Goal: Information Seeking & Learning: Learn about a topic

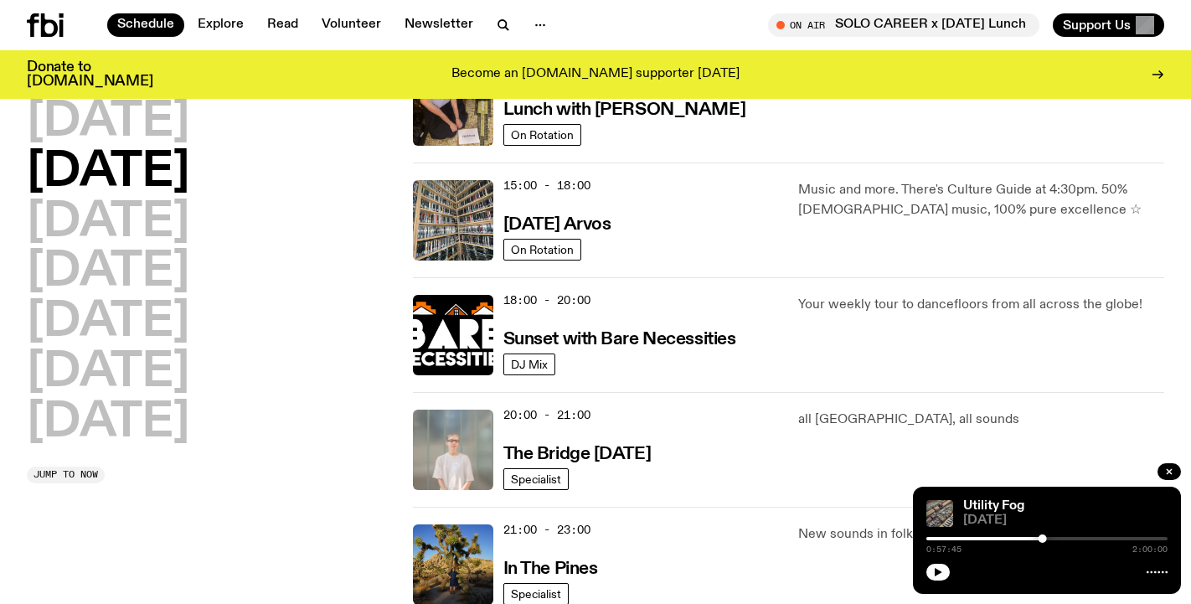
scroll to position [605, 0]
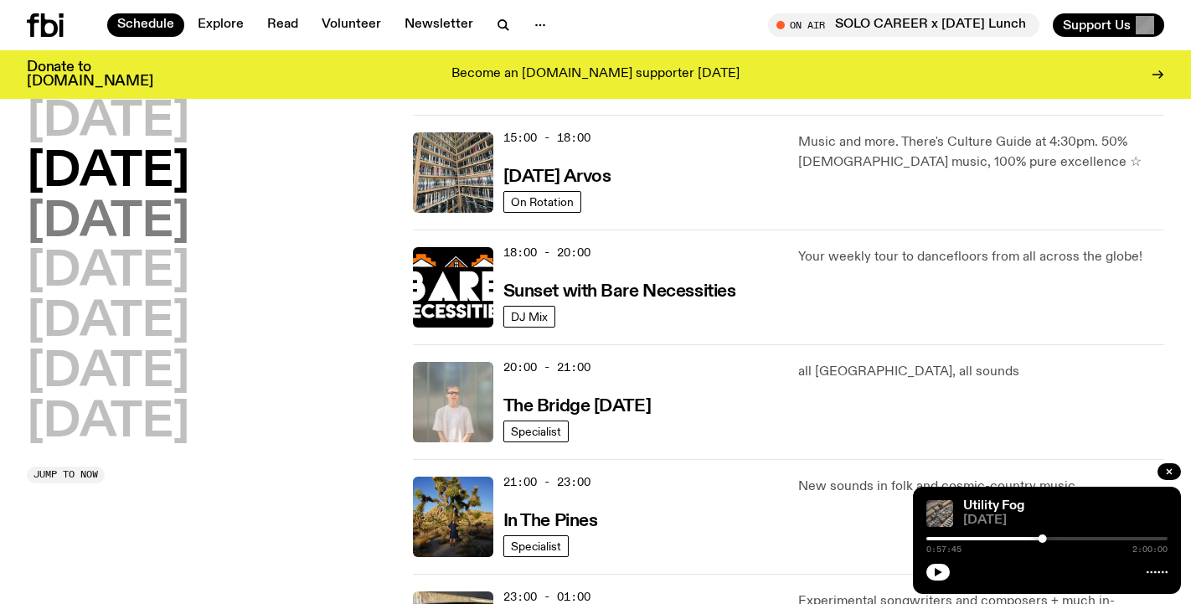
click at [189, 236] on h2 "[DATE]" at bounding box center [108, 222] width 163 height 47
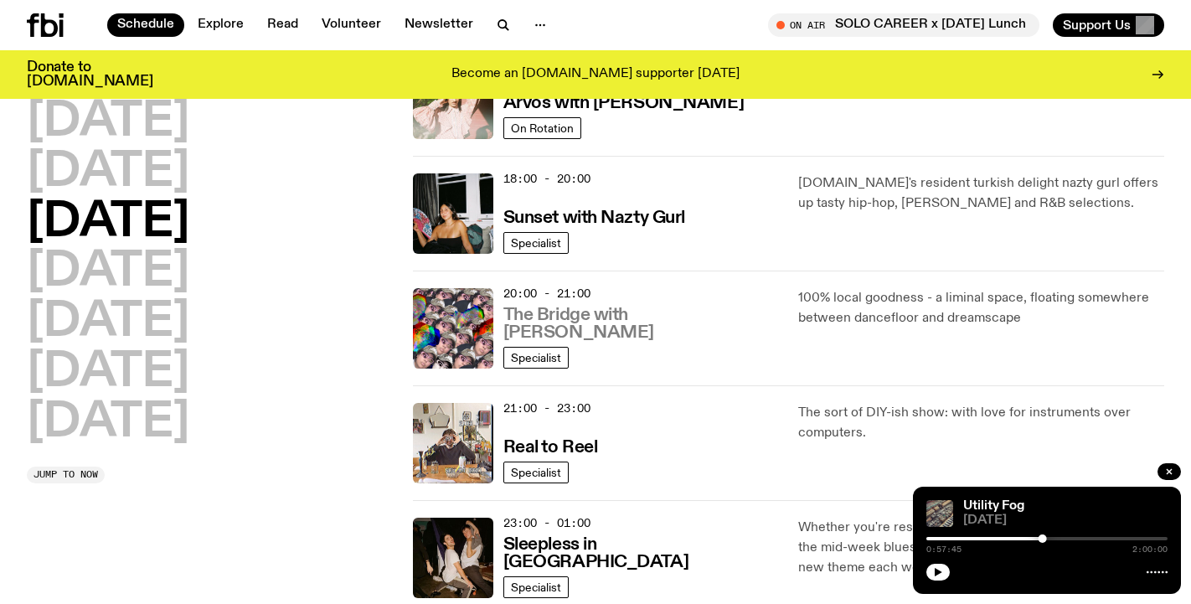
scroll to position [822, 0]
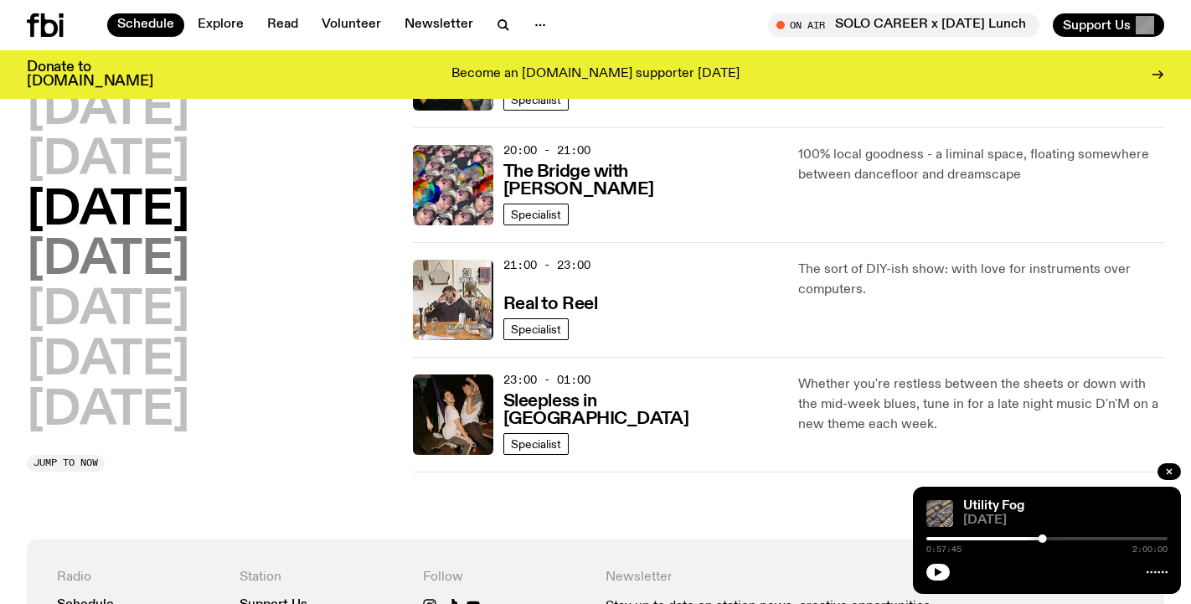
click at [189, 279] on h2 "[DATE]" at bounding box center [108, 261] width 163 height 47
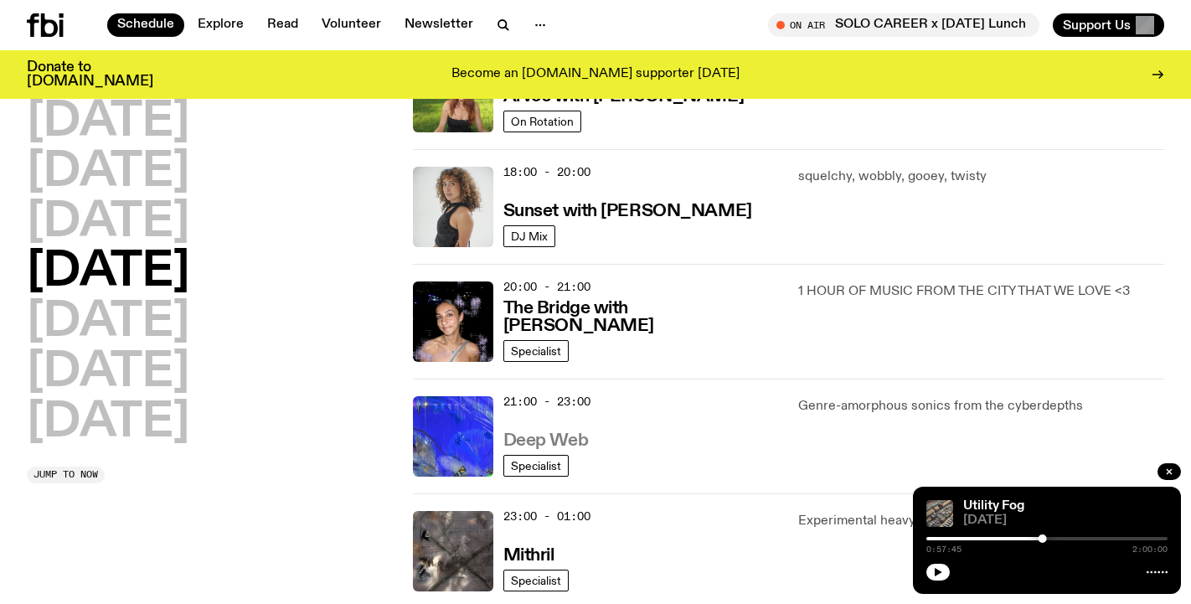
scroll to position [831, 0]
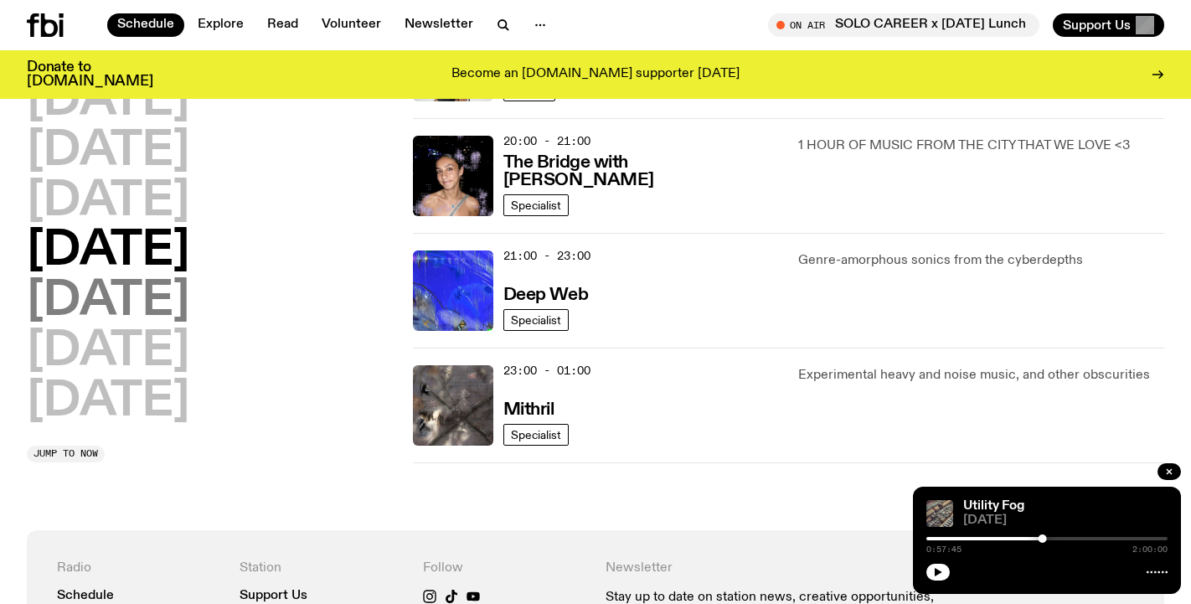
click at [137, 303] on h2 "[DATE]" at bounding box center [108, 301] width 163 height 47
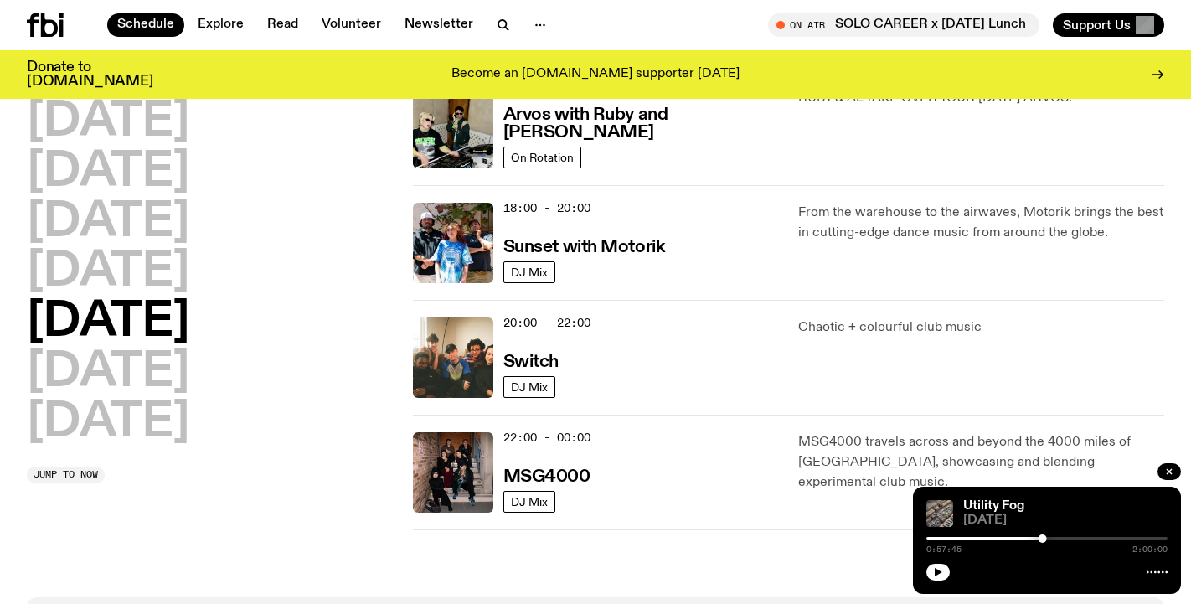
scroll to position [637, 0]
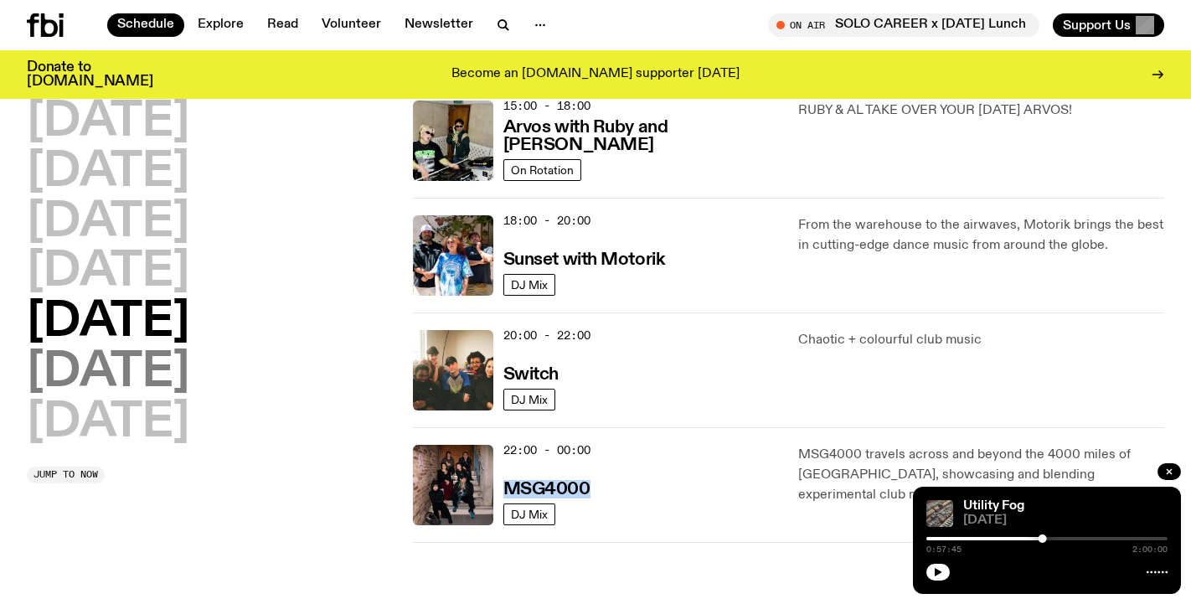
click at [189, 376] on h2 "[DATE]" at bounding box center [108, 372] width 163 height 47
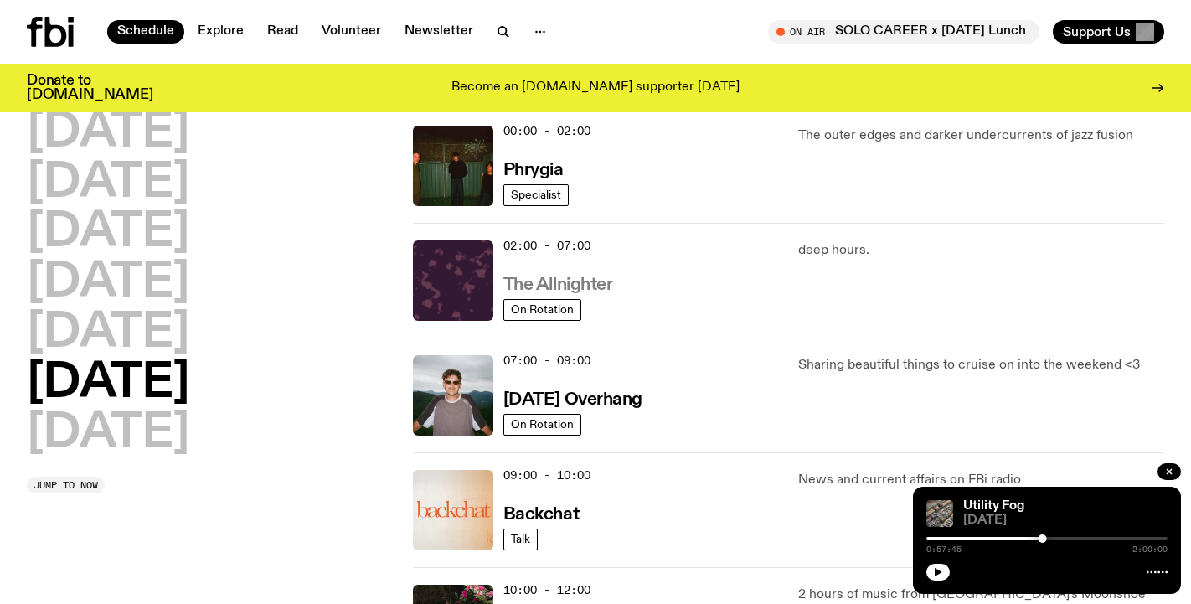
scroll to position [0, 0]
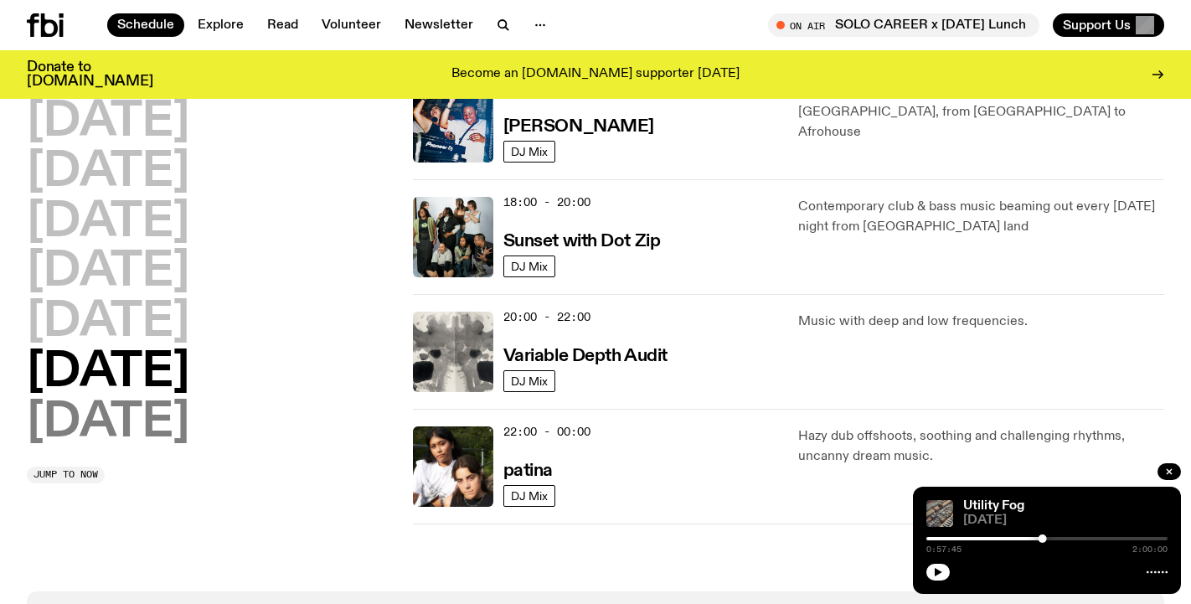
click at [143, 407] on h2 "[DATE]" at bounding box center [108, 423] width 163 height 47
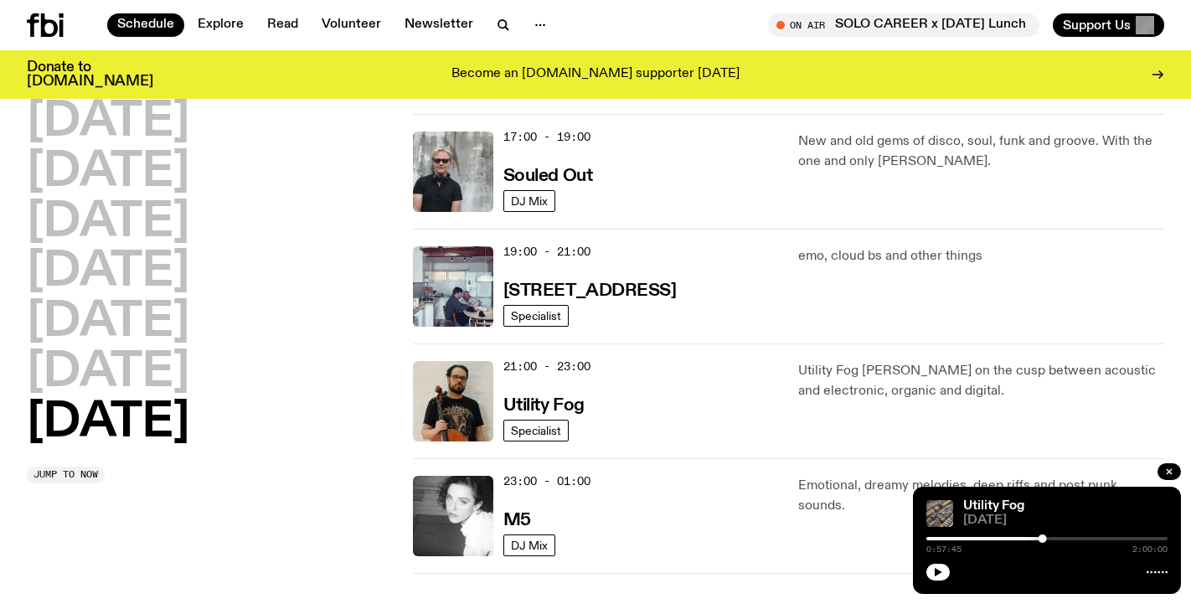
scroll to position [1068, 0]
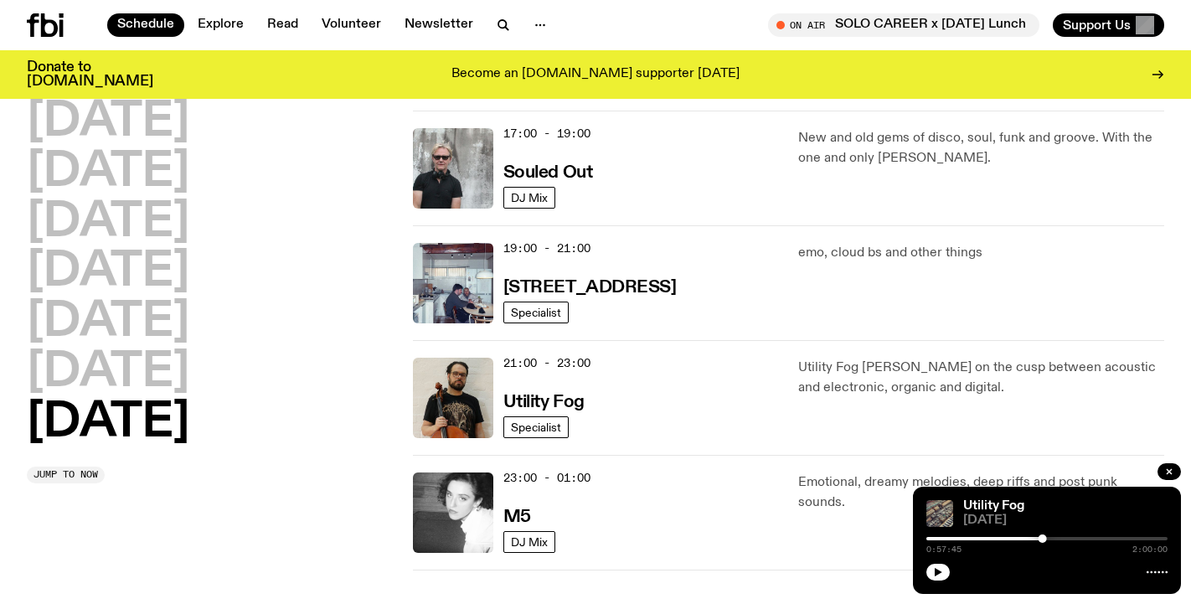
click at [1010, 1] on div "Schedule Explore Read Volunteer Newsletter On Air SOLO CAREER x [DATE] Lunch Tu…" at bounding box center [595, 25] width 1191 height 50
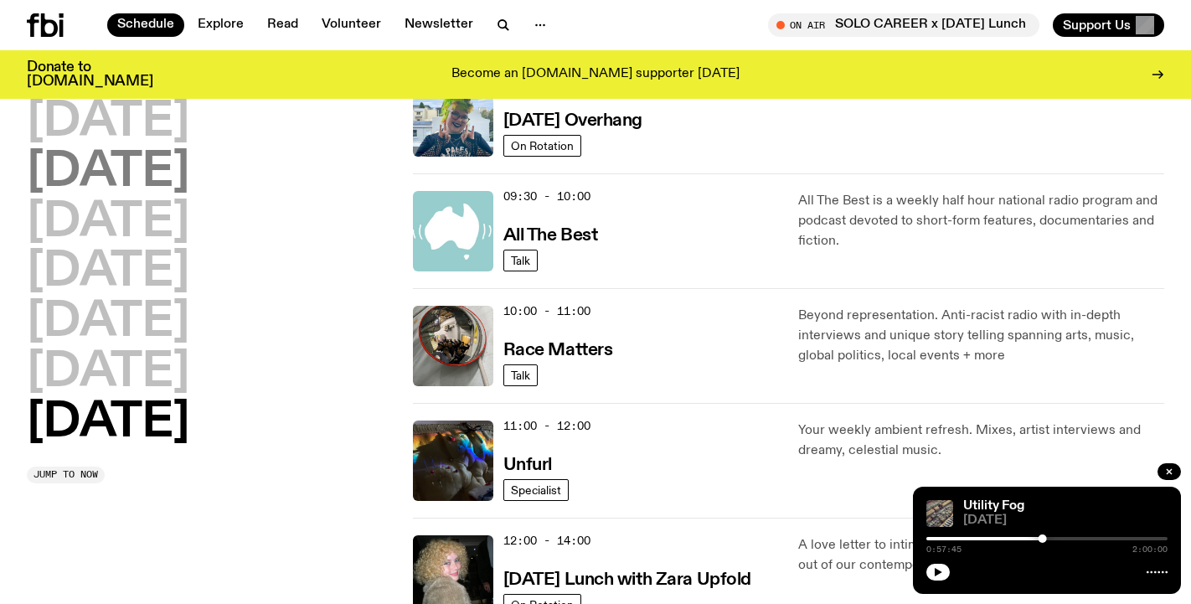
scroll to position [0, 0]
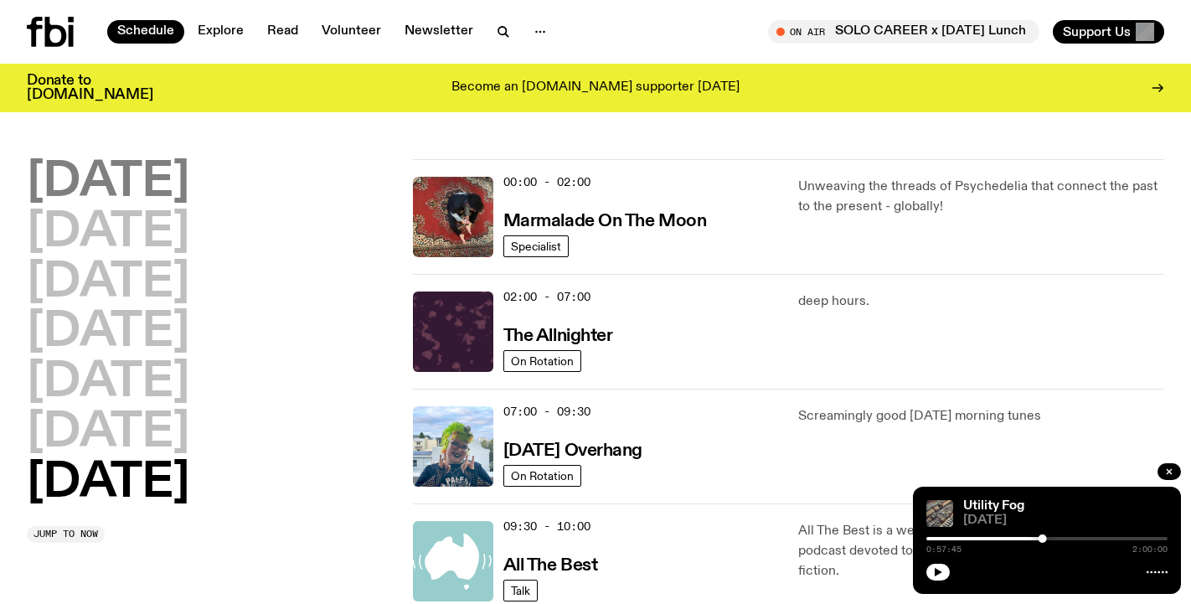
click at [146, 177] on h2 "[DATE]" at bounding box center [108, 182] width 163 height 47
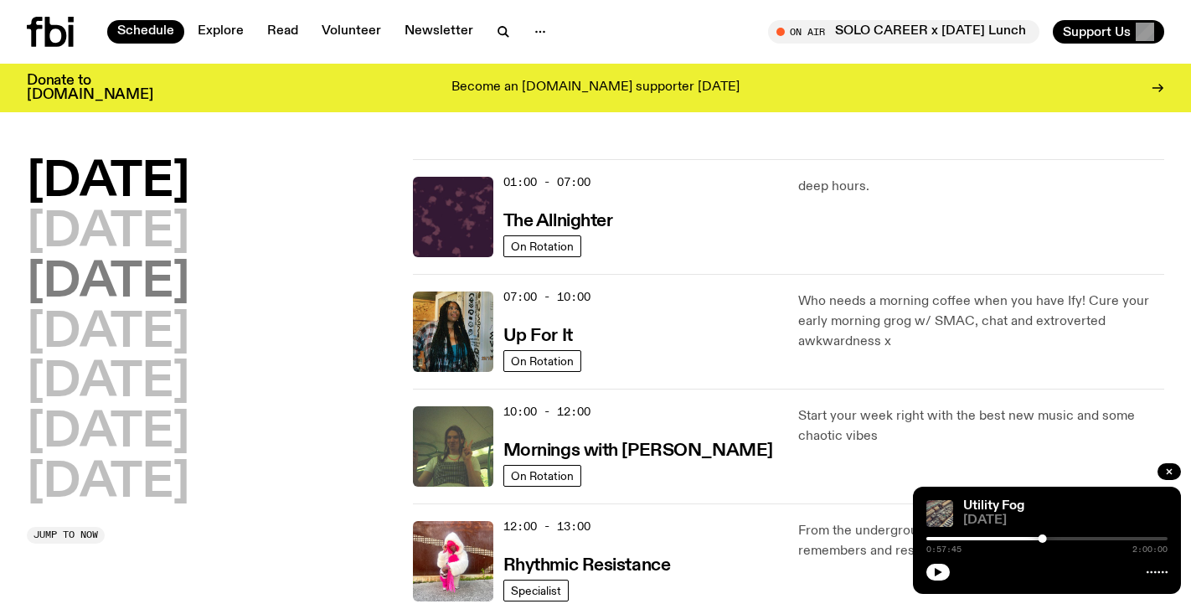
click at [151, 289] on h2 "[DATE]" at bounding box center [108, 283] width 163 height 47
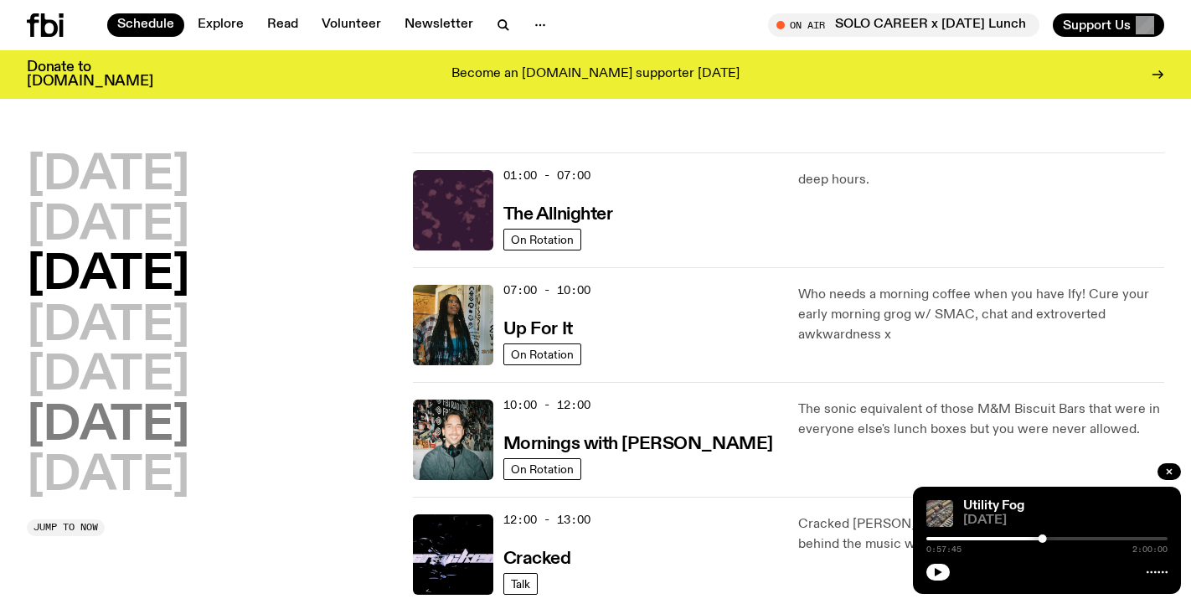
scroll to position [47, 0]
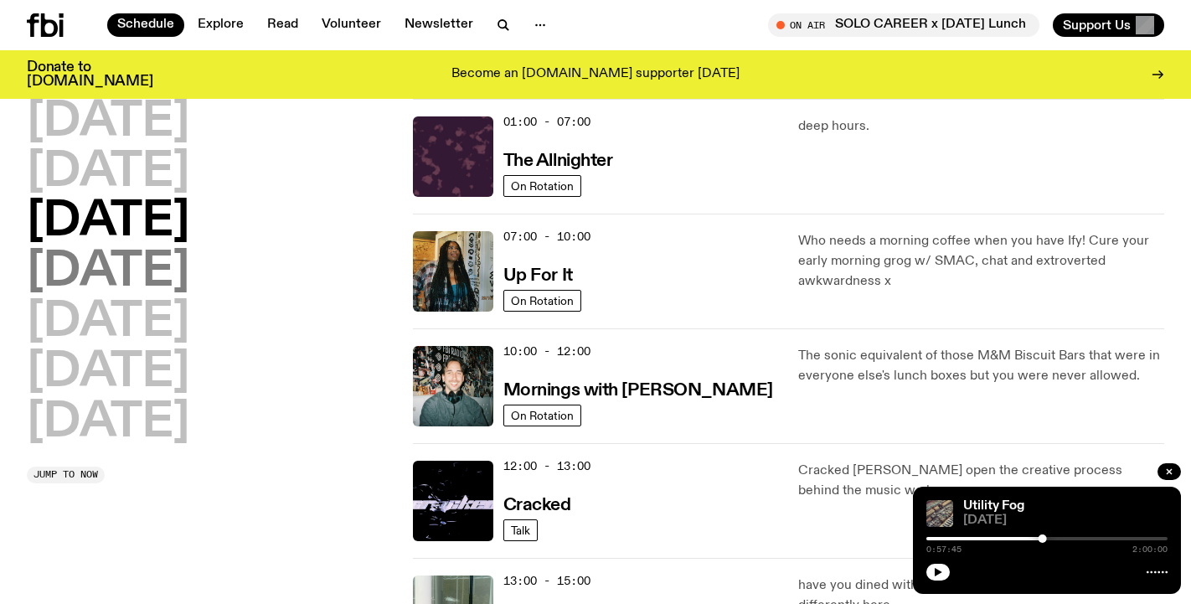
click at [151, 276] on h2 "[DATE]" at bounding box center [108, 272] width 163 height 47
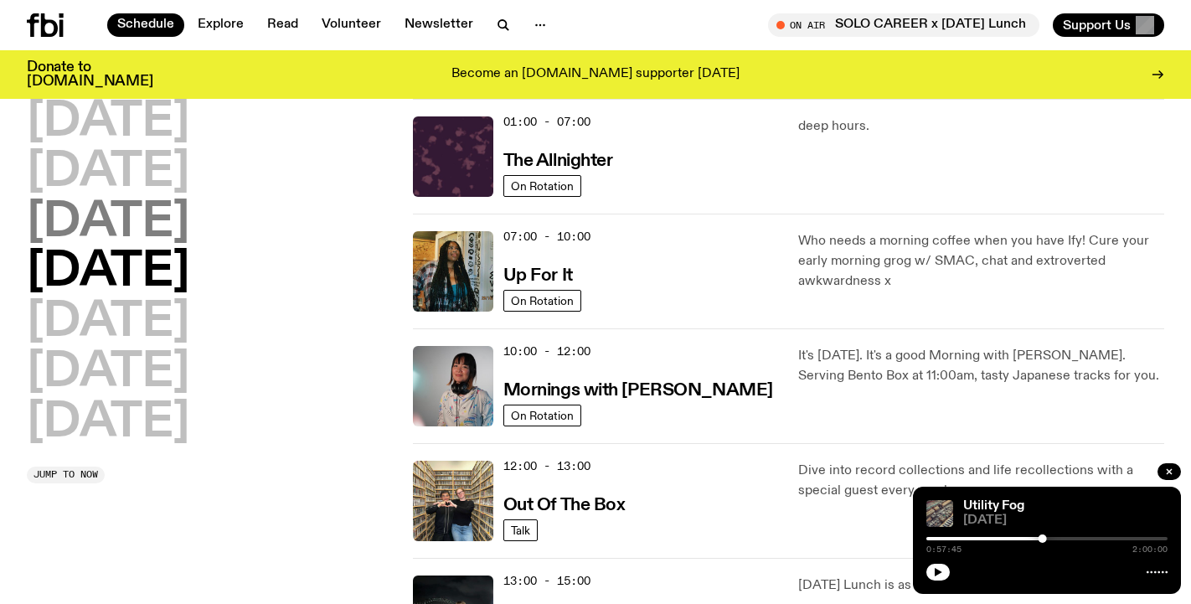
click at [146, 227] on h2 "[DATE]" at bounding box center [108, 222] width 163 height 47
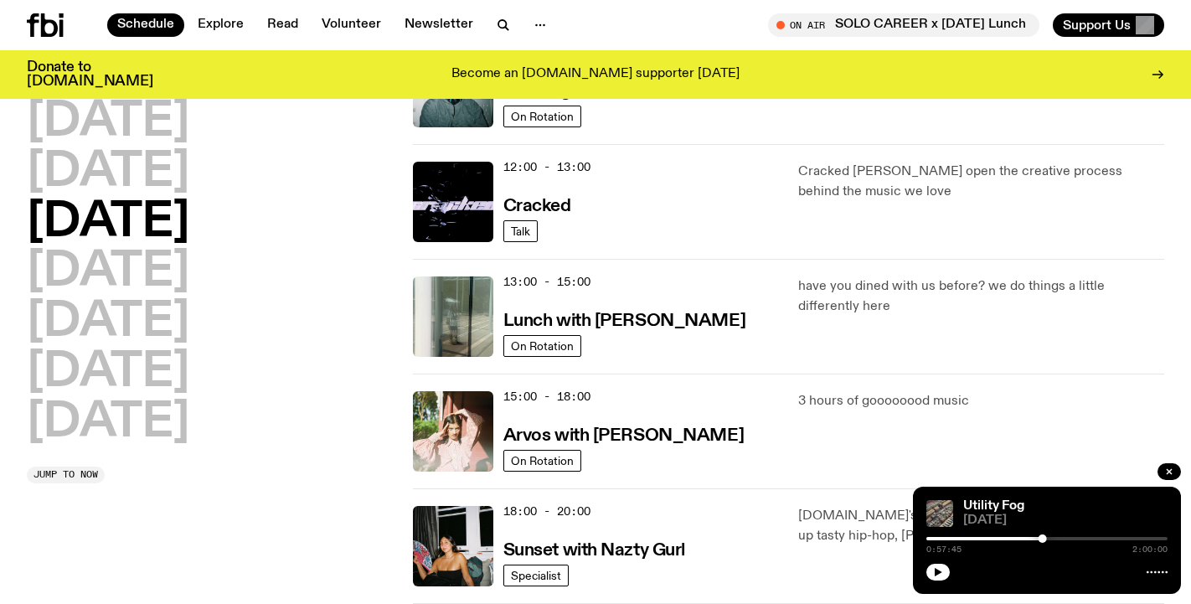
scroll to position [349, 0]
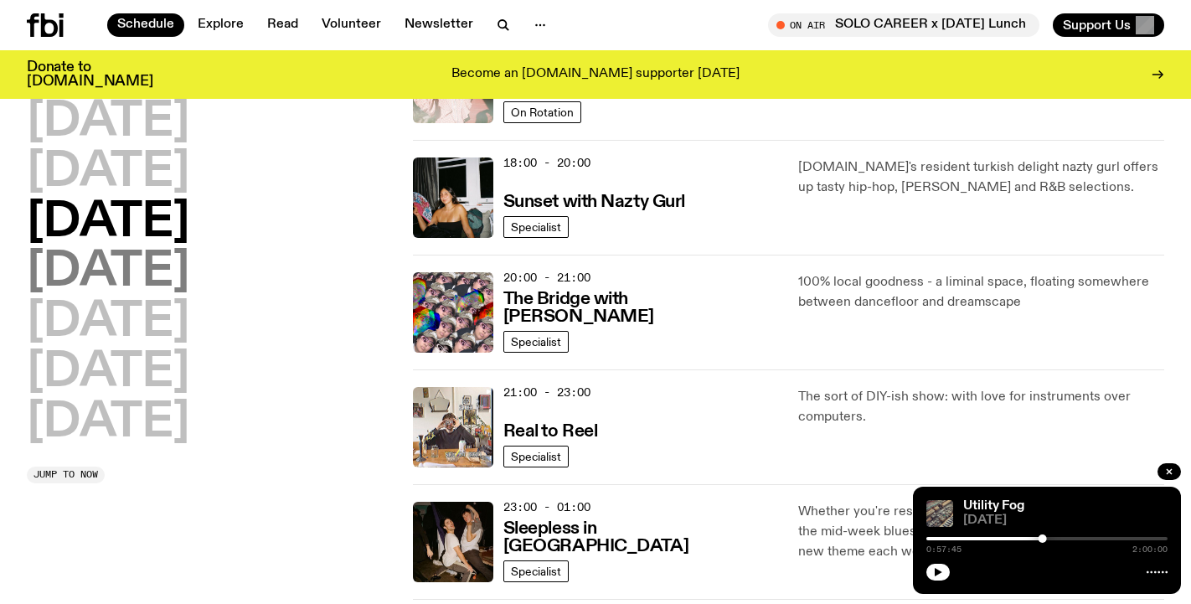
click at [149, 268] on h2 "[DATE]" at bounding box center [108, 272] width 163 height 47
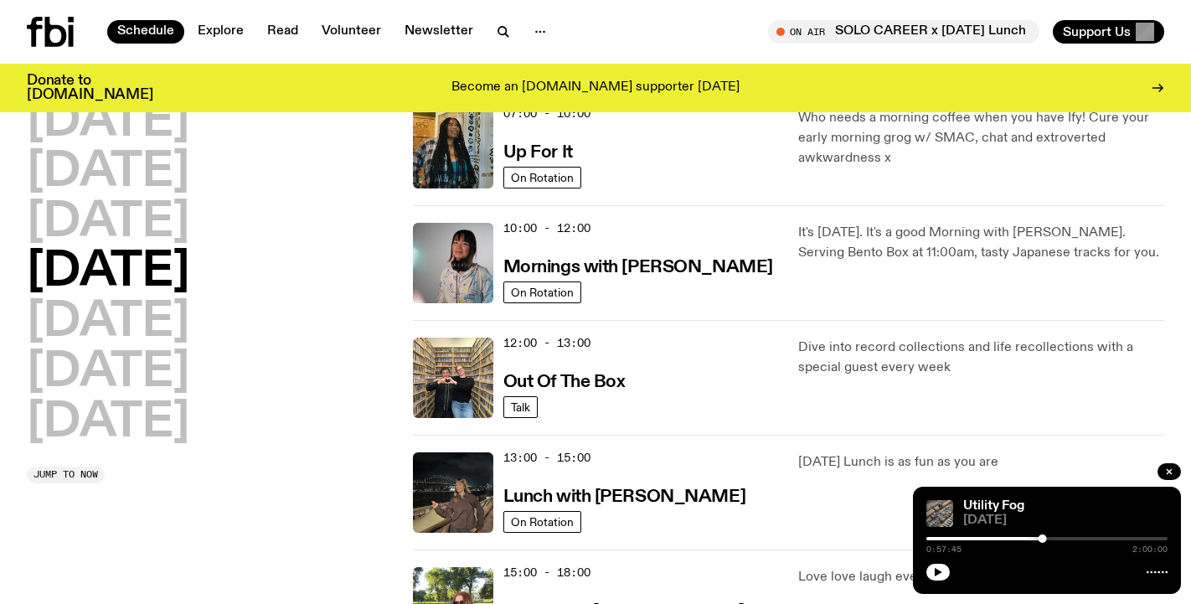
scroll to position [0, 0]
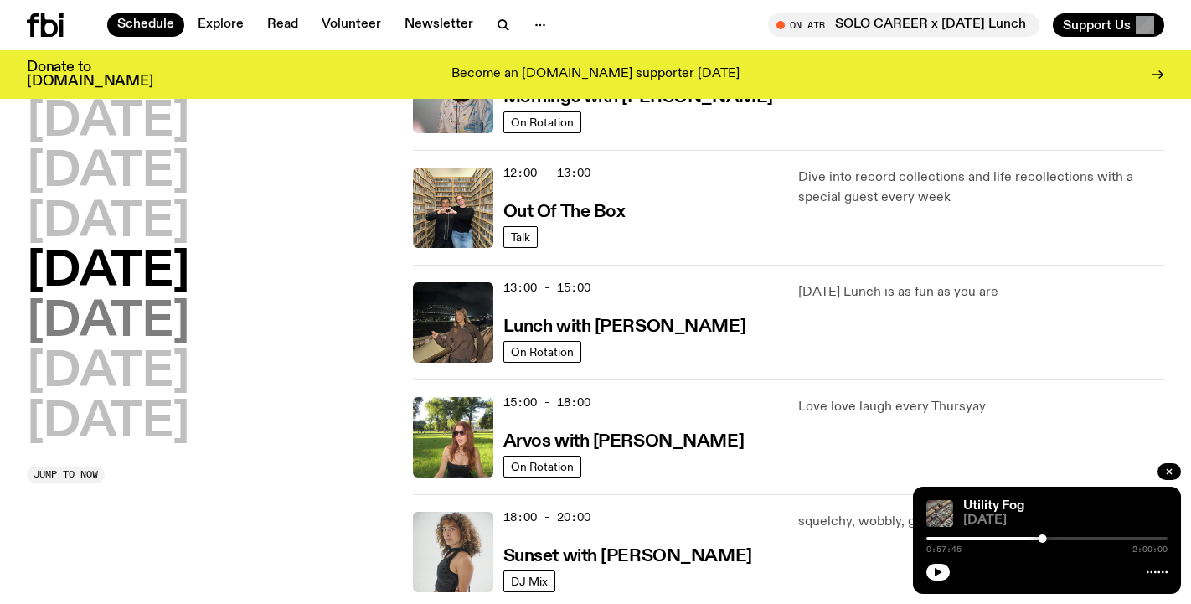
click at [128, 325] on h2 "[DATE]" at bounding box center [108, 322] width 163 height 47
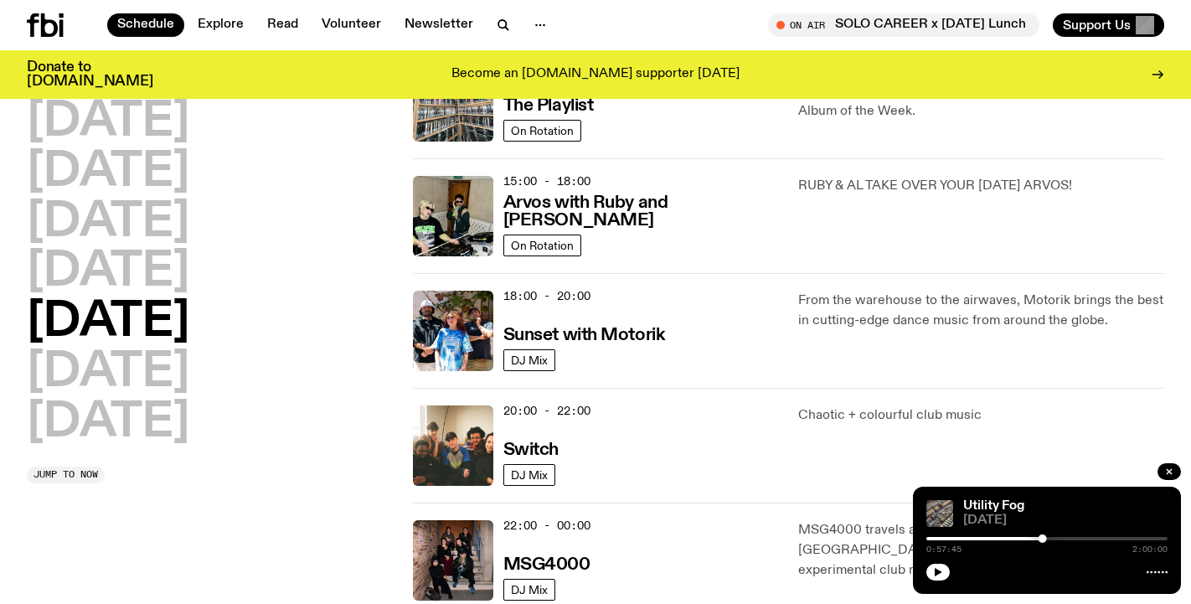
scroll to position [716, 0]
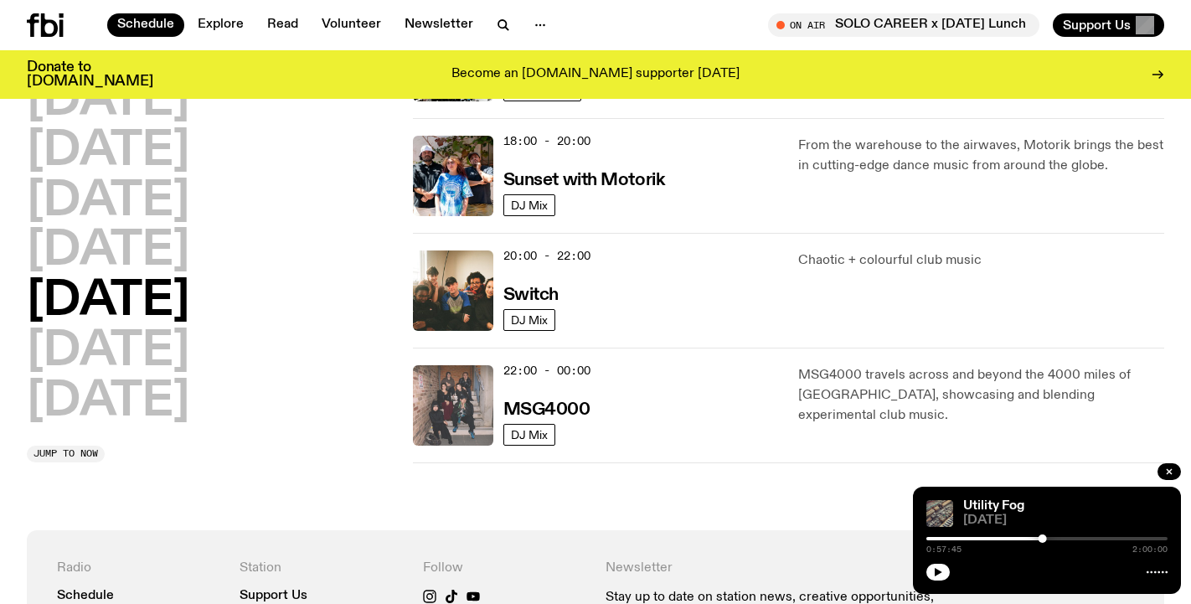
click at [472, 414] on img at bounding box center [453, 405] width 80 height 80
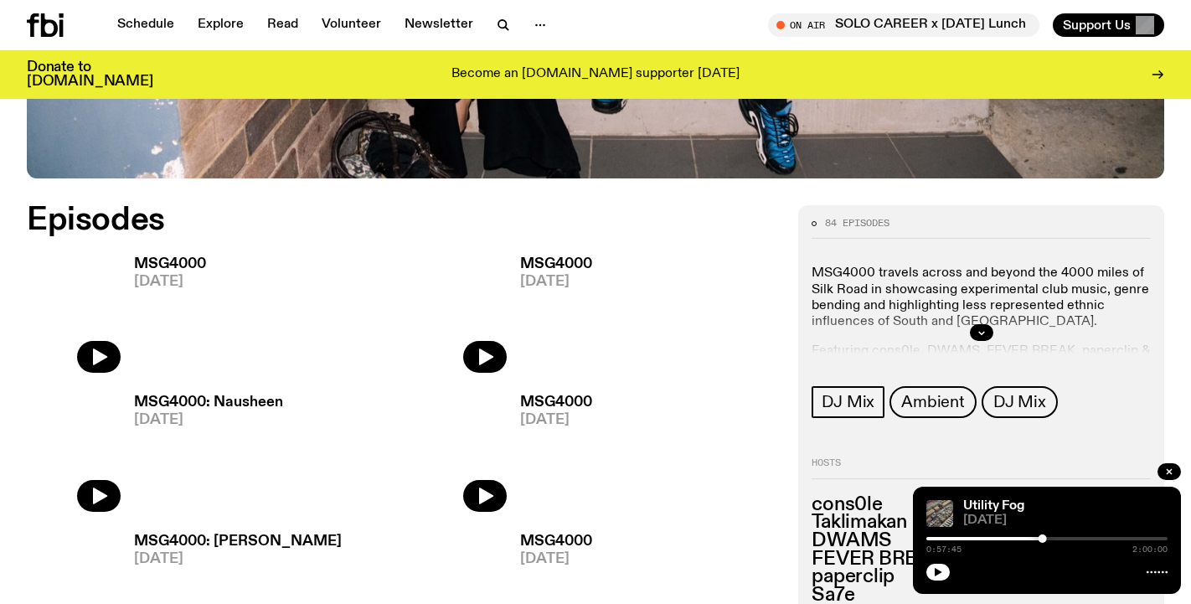
scroll to position [706, 0]
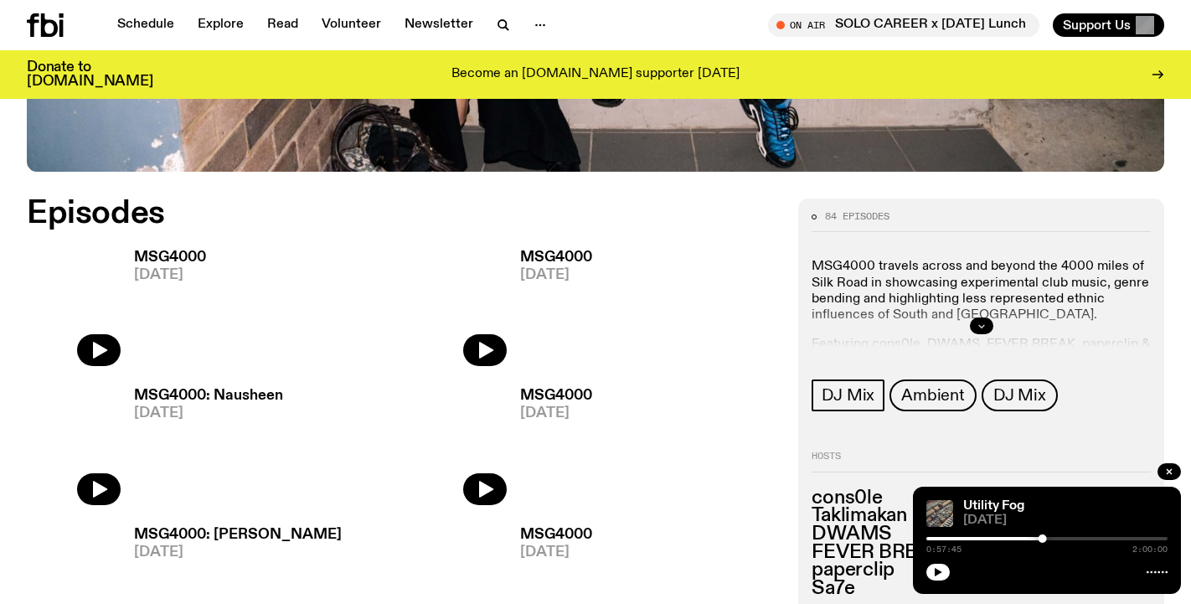
click at [979, 328] on icon "button" at bounding box center [982, 326] width 10 height 10
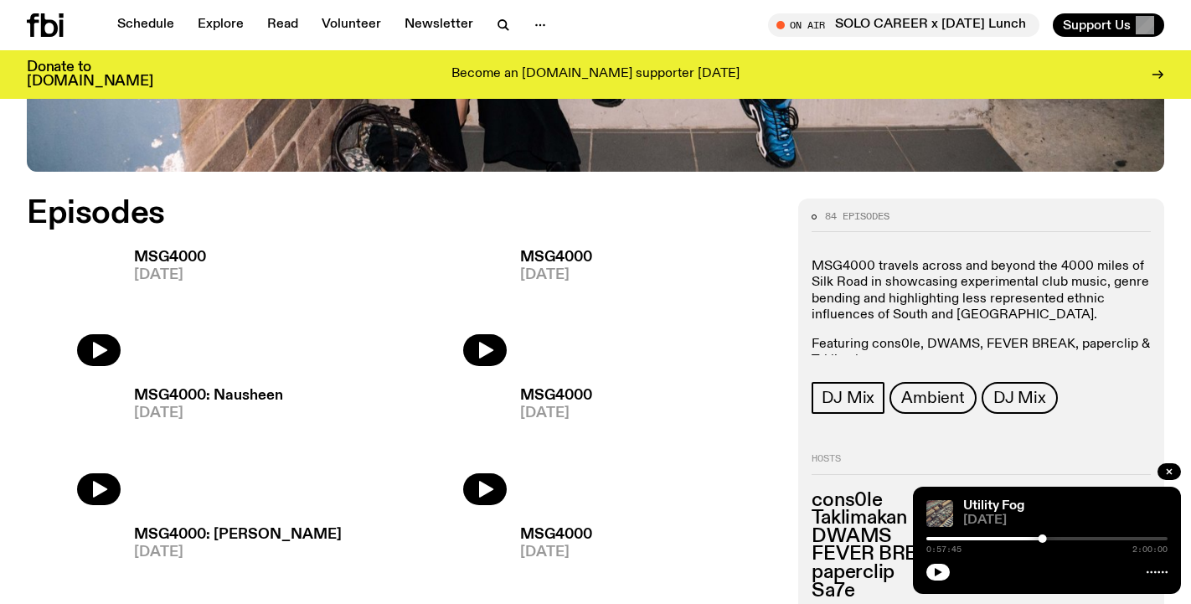
scroll to position [752, 0]
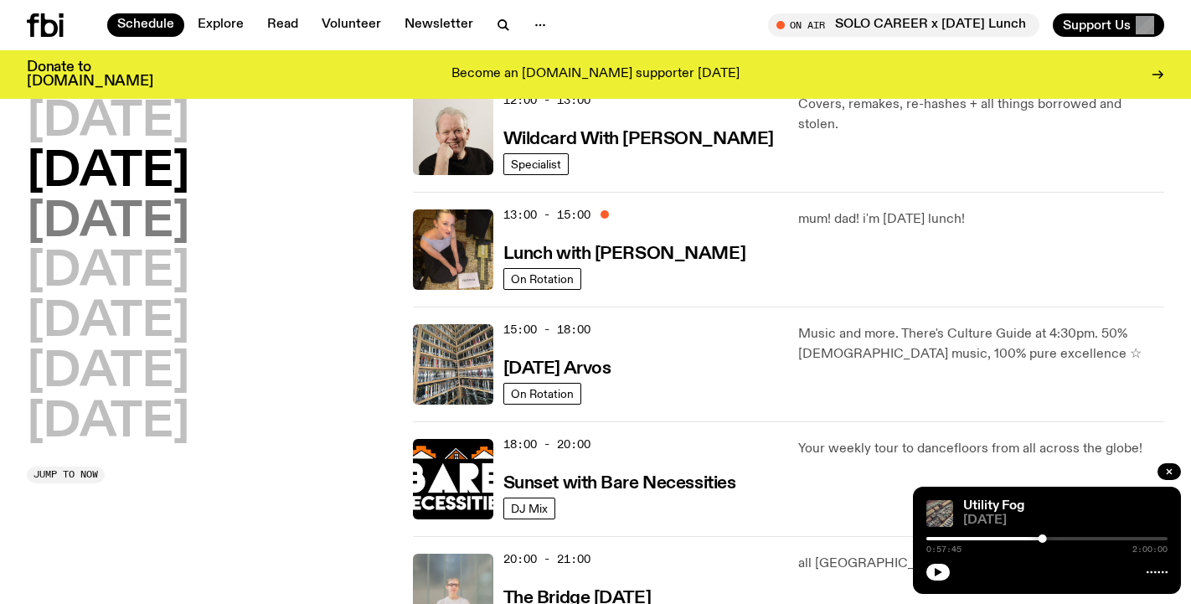
scroll to position [663, 0]
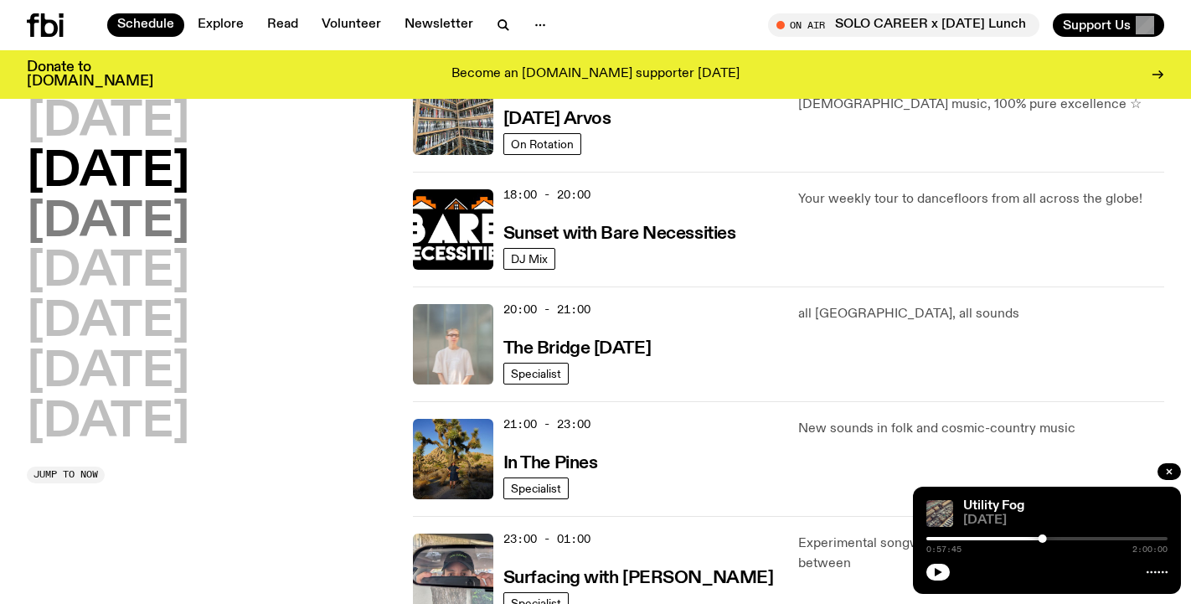
click at [189, 230] on h2 "[DATE]" at bounding box center [108, 222] width 163 height 47
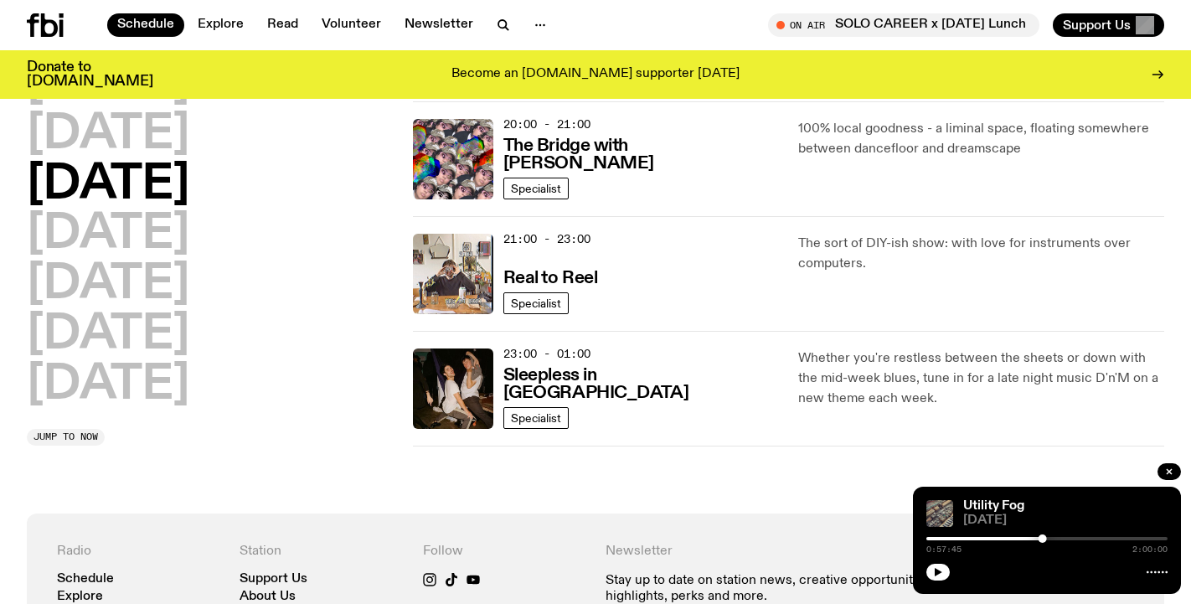
scroll to position [849, 0]
click at [133, 246] on h2 "[DATE]" at bounding box center [108, 234] width 163 height 47
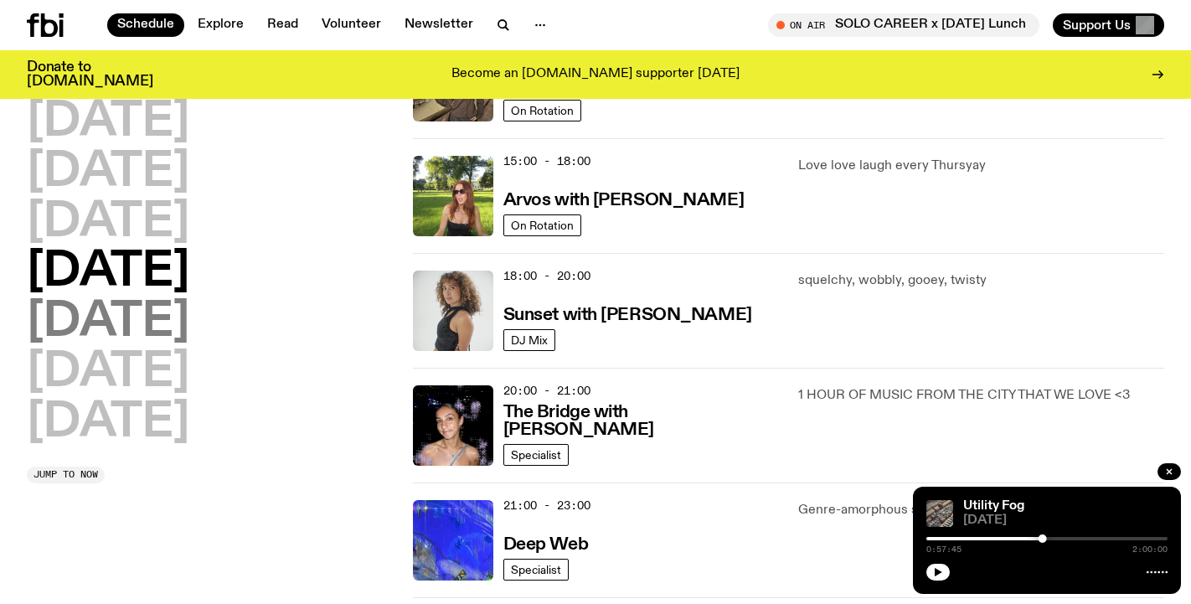
click at [58, 315] on h2 "[DATE]" at bounding box center [108, 322] width 163 height 47
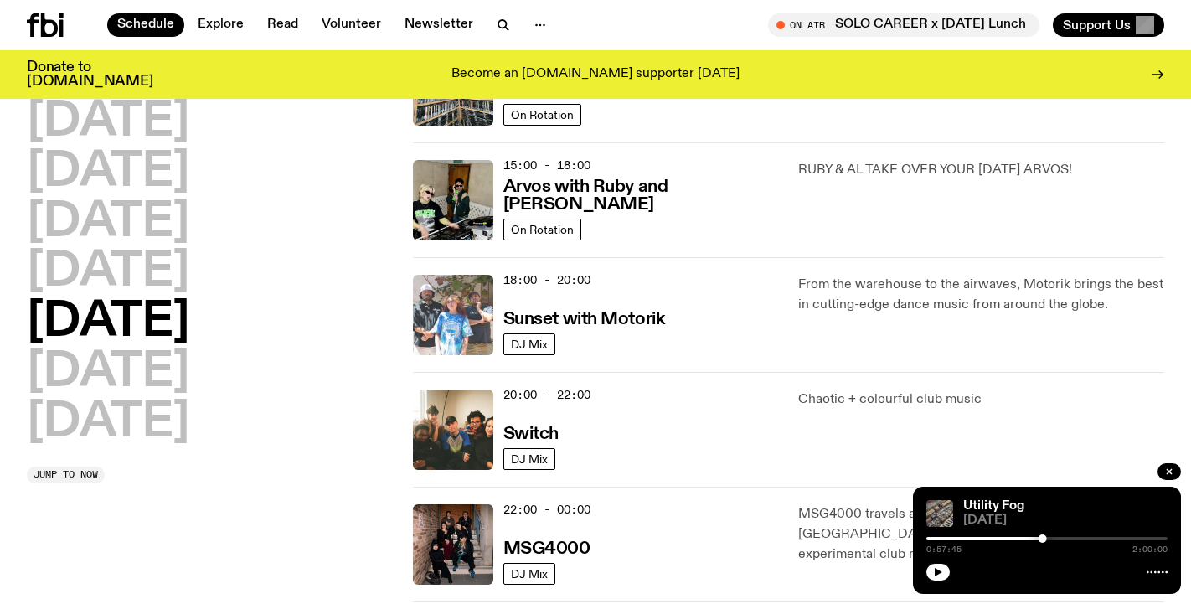
scroll to position [736, 0]
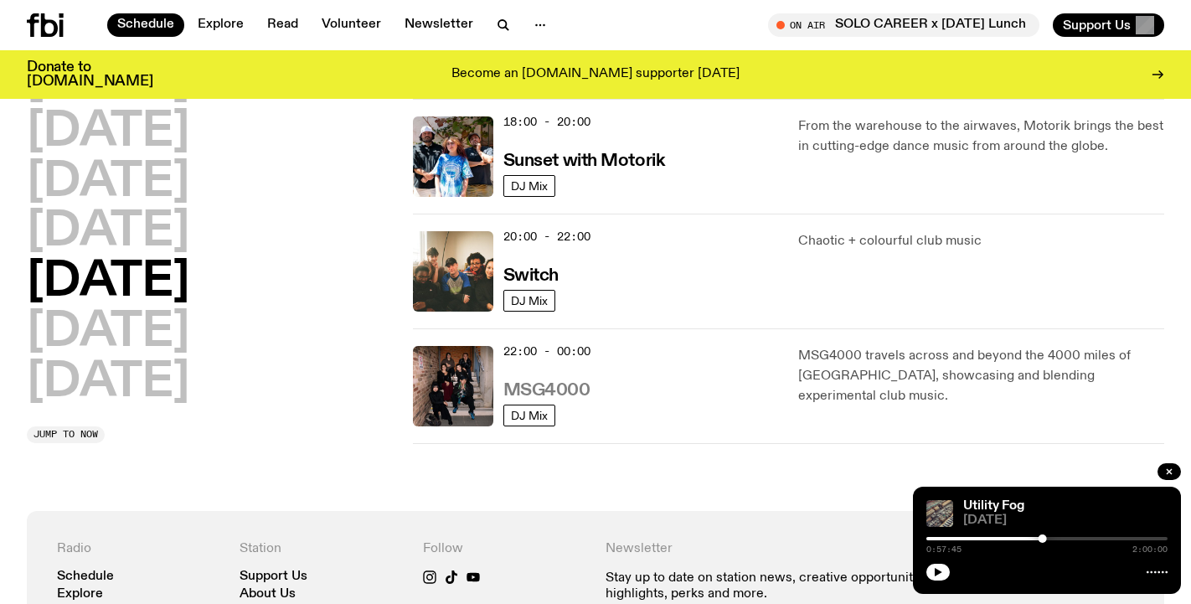
click at [555, 388] on h3 "MSG4000" at bounding box center [547, 391] width 87 height 18
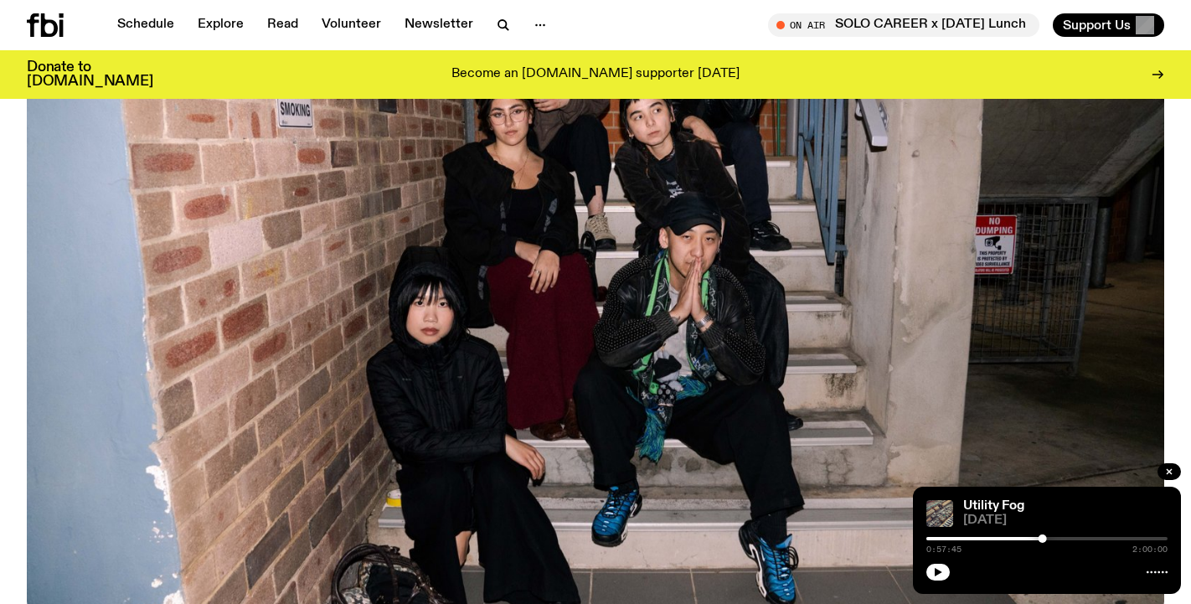
scroll to position [175, 0]
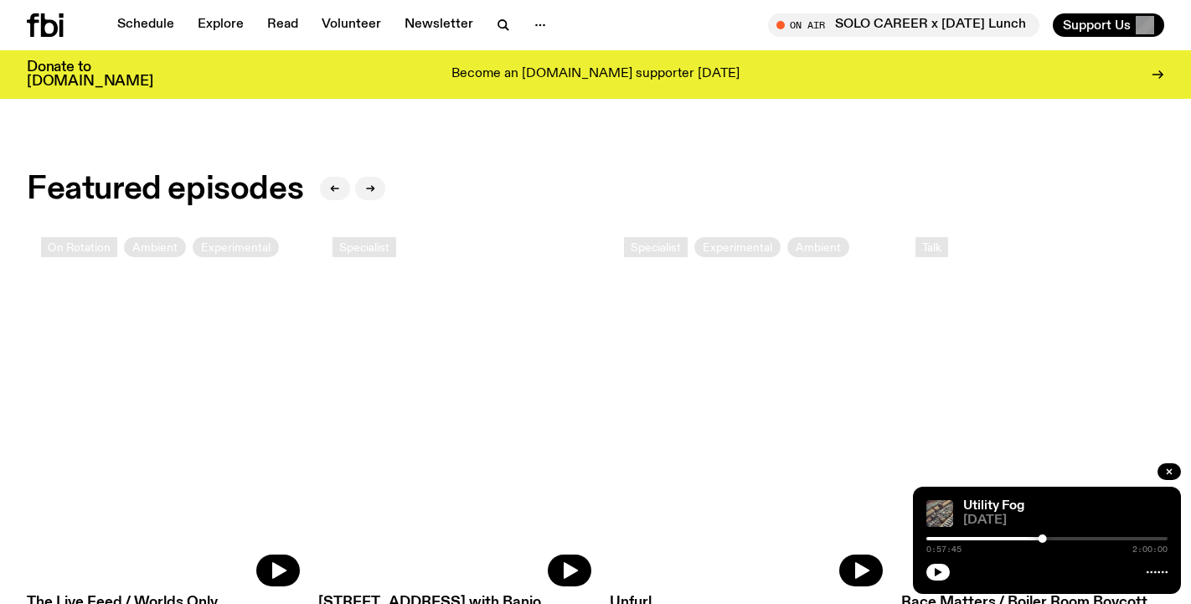
scroll to position [106, 0]
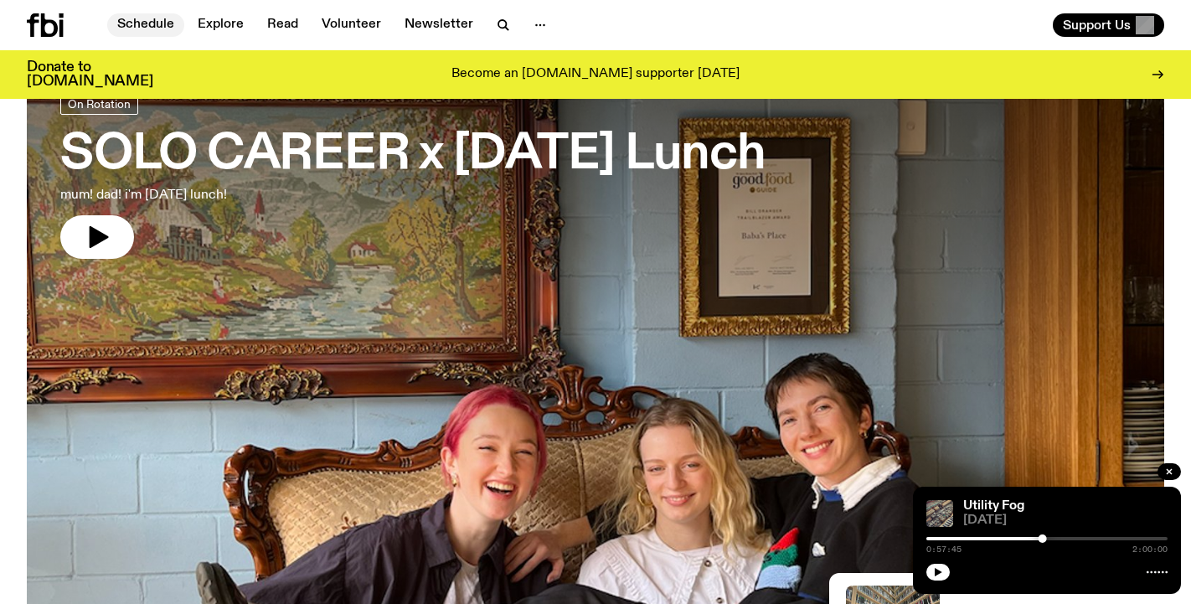
click at [147, 23] on link "Schedule" at bounding box center [145, 24] width 77 height 23
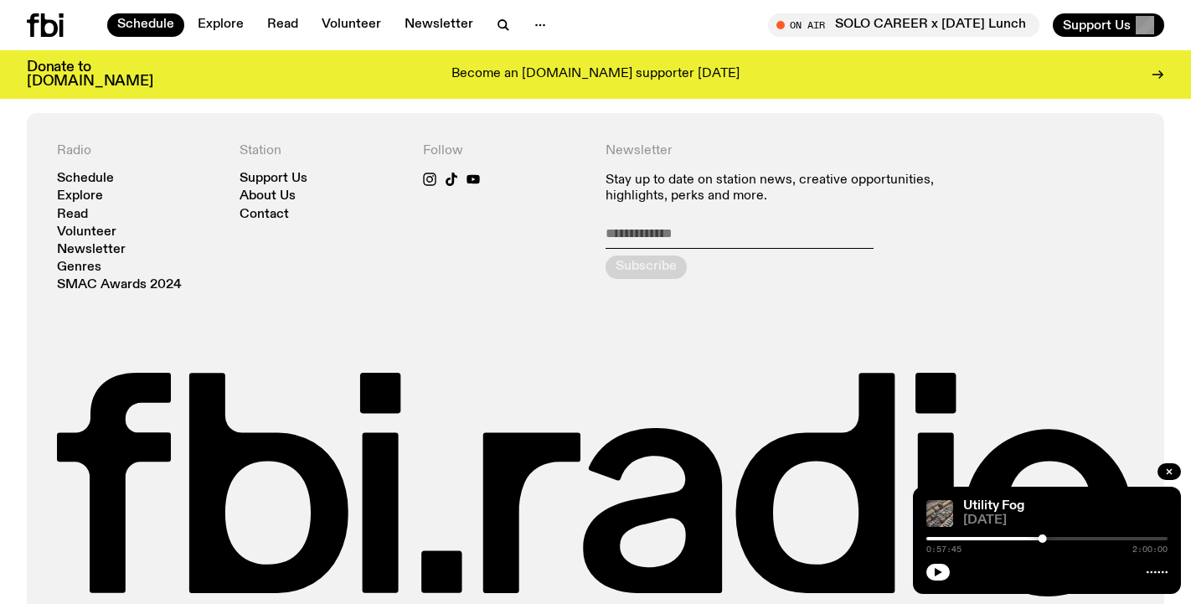
scroll to position [384, 0]
